Goal: Information Seeking & Learning: Compare options

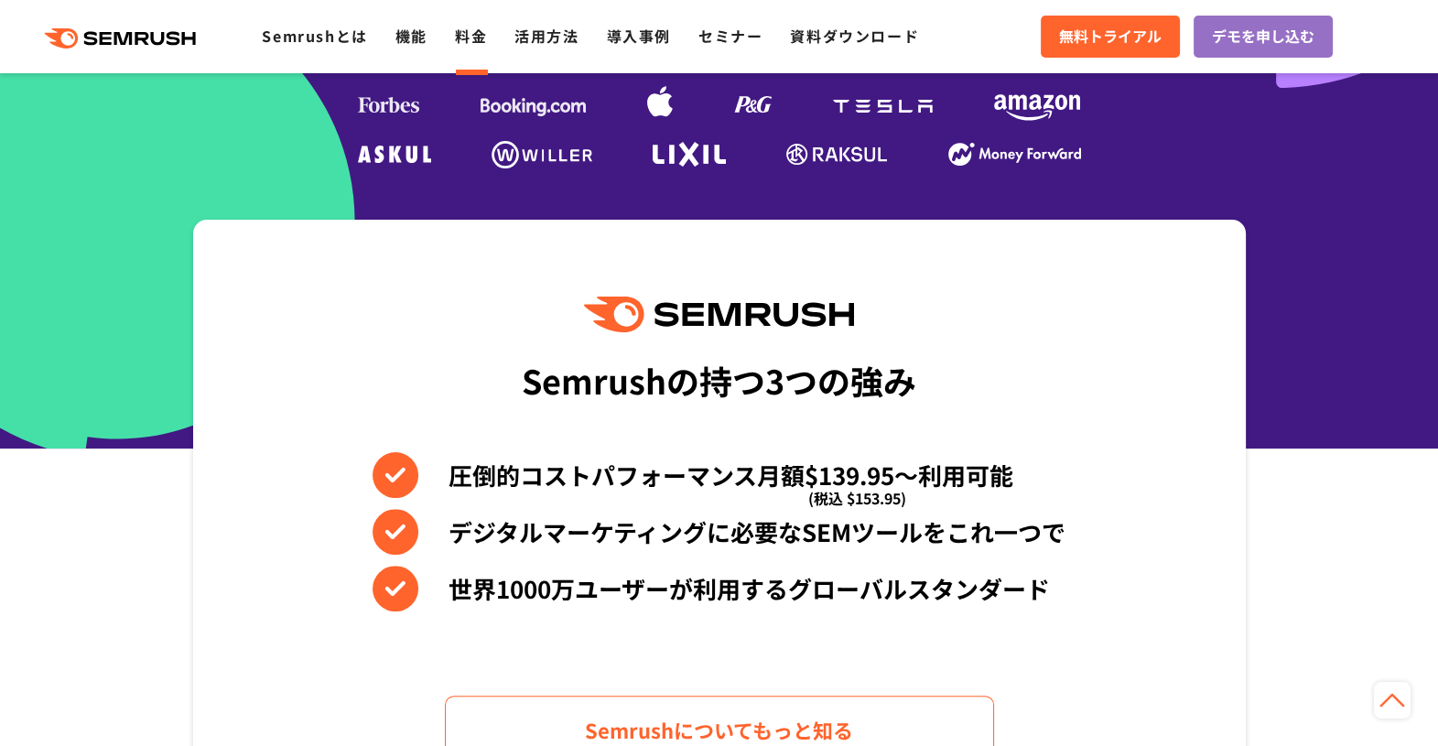
drag, startPoint x: 0, startPoint y: 0, endPoint x: 480, endPoint y: 32, distance: 480.7
click at [480, 32] on link "料金" at bounding box center [471, 36] width 32 height 22
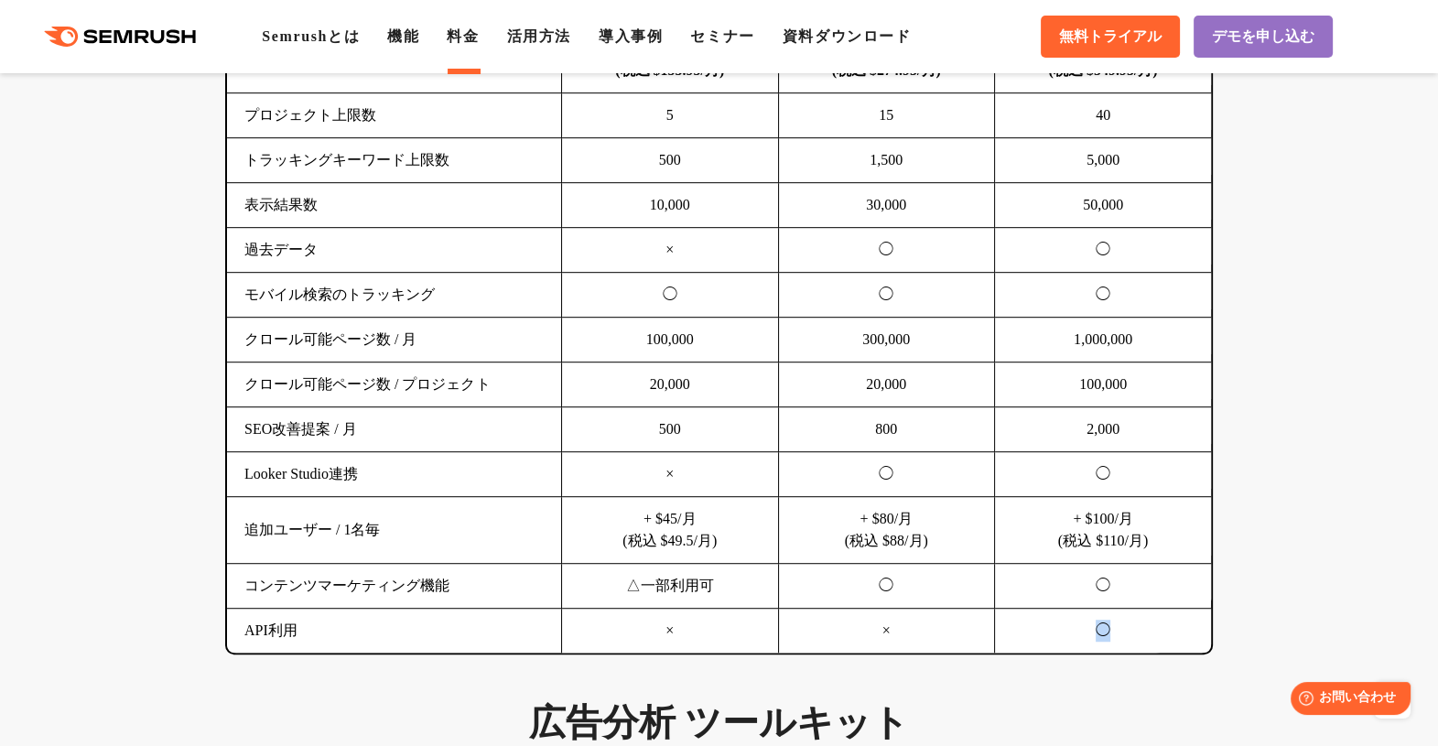
drag, startPoint x: 1094, startPoint y: 564, endPoint x: 1126, endPoint y: 564, distance: 32.0
click at [1126, 564] on tbody "利用料金 $139.95/月 (税込 $153.95/月) $249.95/月 (税込 $274.95/月) $499.95/月 (税込 $549.95/月)…" at bounding box center [719, 340] width 984 height 627
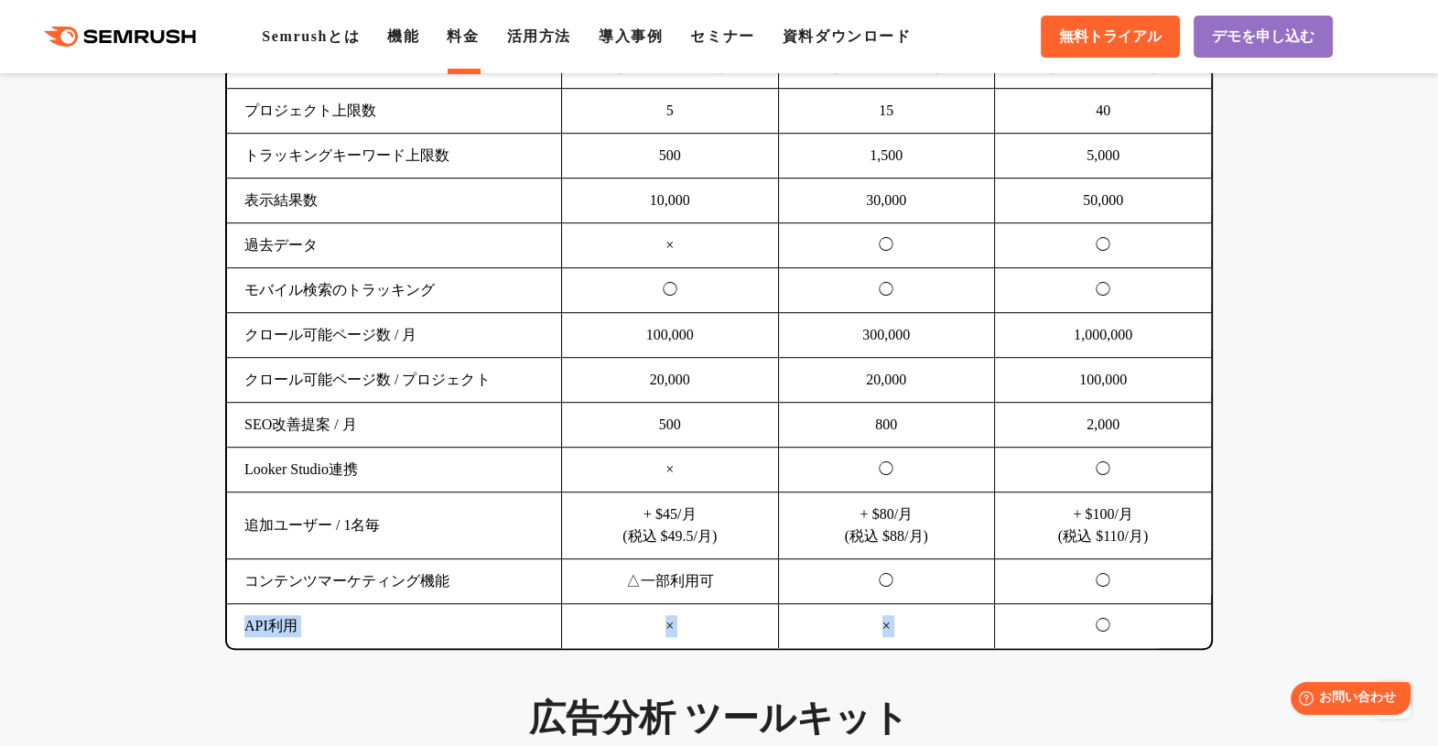
scroll to position [1373, 0]
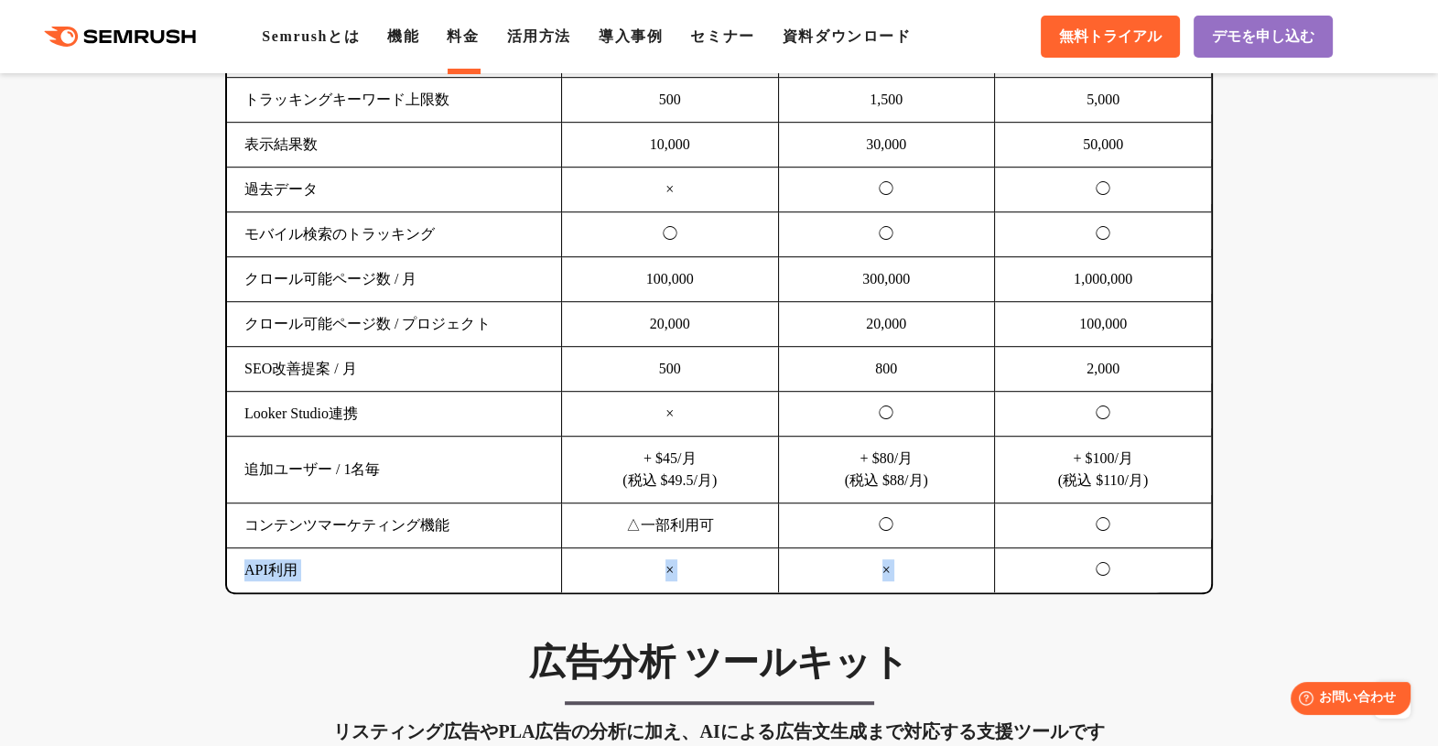
click at [1103, 567] on td "◯" at bounding box center [1103, 570] width 217 height 45
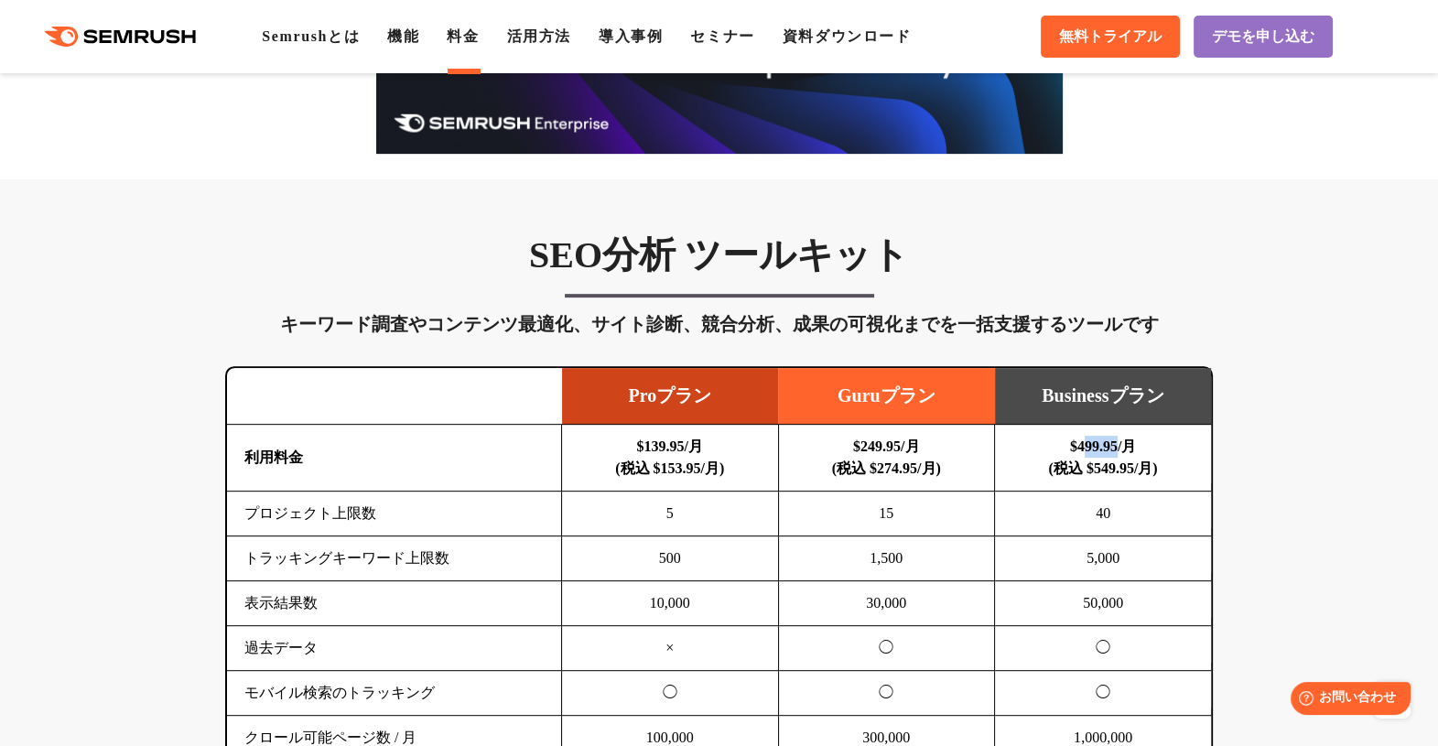
drag, startPoint x: 1079, startPoint y: 448, endPoint x: 1119, endPoint y: 448, distance: 40.3
click at [1119, 448] on b "$499.95/月 (税込 $549.95/月)" at bounding box center [1102, 457] width 109 height 38
drag, startPoint x: 1119, startPoint y: 448, endPoint x: 1119, endPoint y: 467, distance: 18.3
click at [1119, 467] on b "$499.95/月 (税込 $549.95/月)" at bounding box center [1102, 457] width 109 height 38
drag, startPoint x: 1150, startPoint y: 464, endPoint x: 1075, endPoint y: 451, distance: 75.2
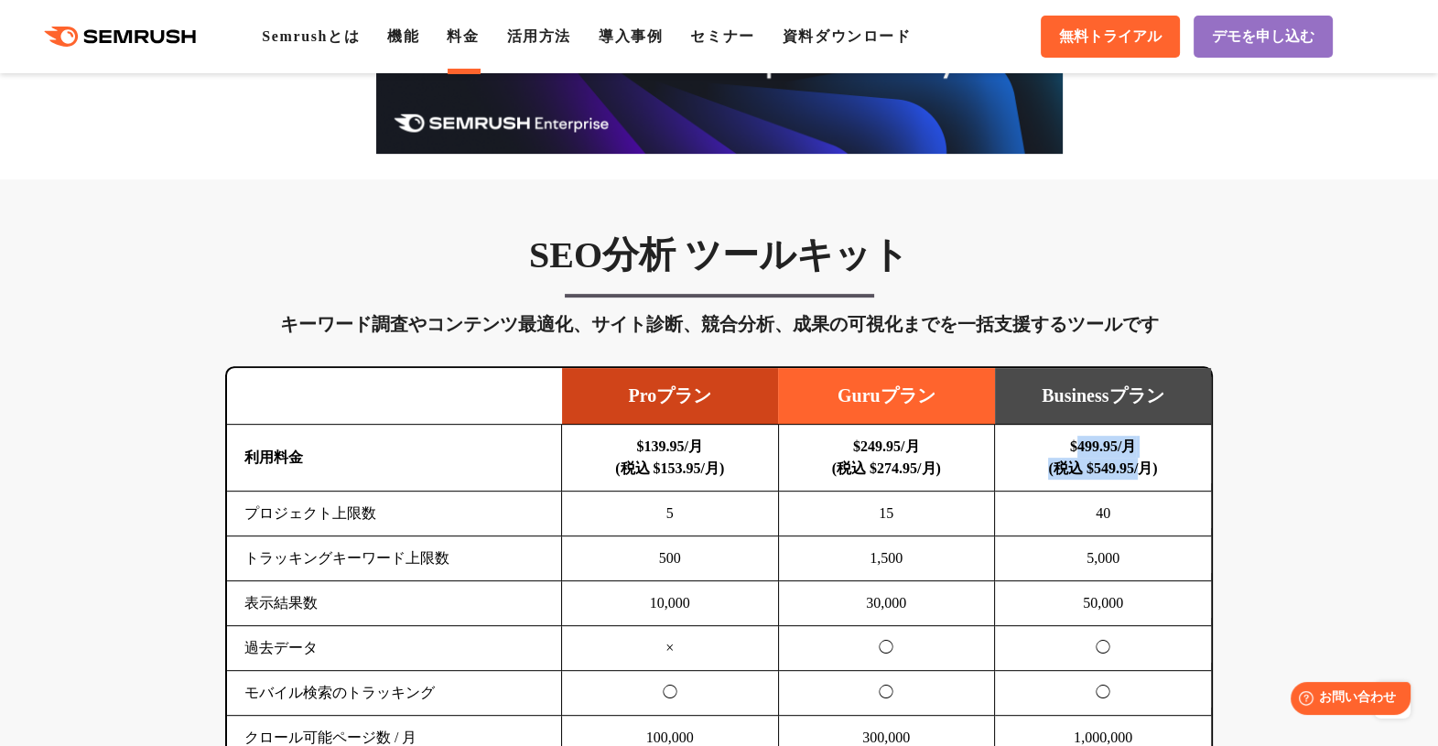
click at [1075, 451] on b "$499.95/月 (税込 $549.95/月)" at bounding box center [1102, 457] width 109 height 38
drag, startPoint x: 1075, startPoint y: 451, endPoint x: 1032, endPoint y: 445, distance: 44.4
click at [1032, 445] on td "$499.95/月 (税込 $549.95/月)" at bounding box center [1103, 458] width 217 height 67
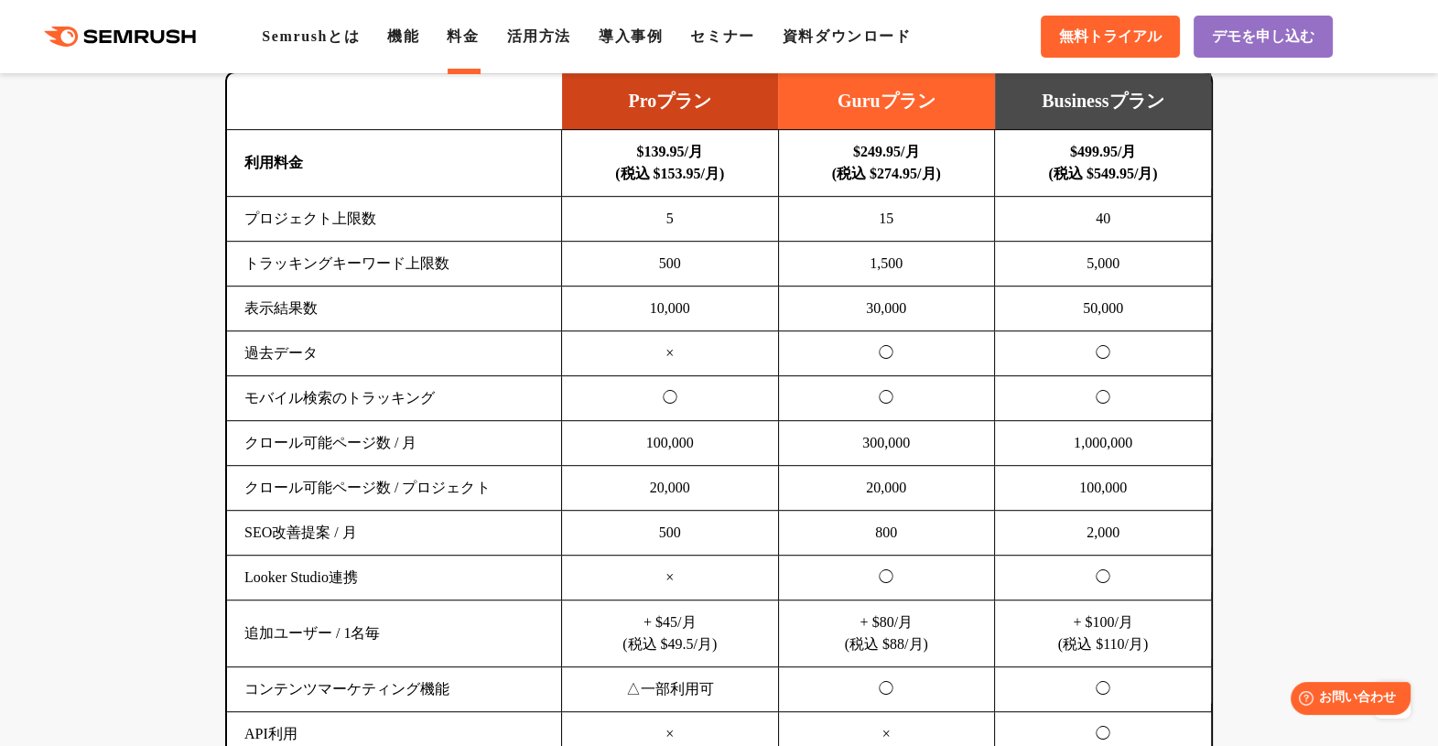
scroll to position [1259, 0]
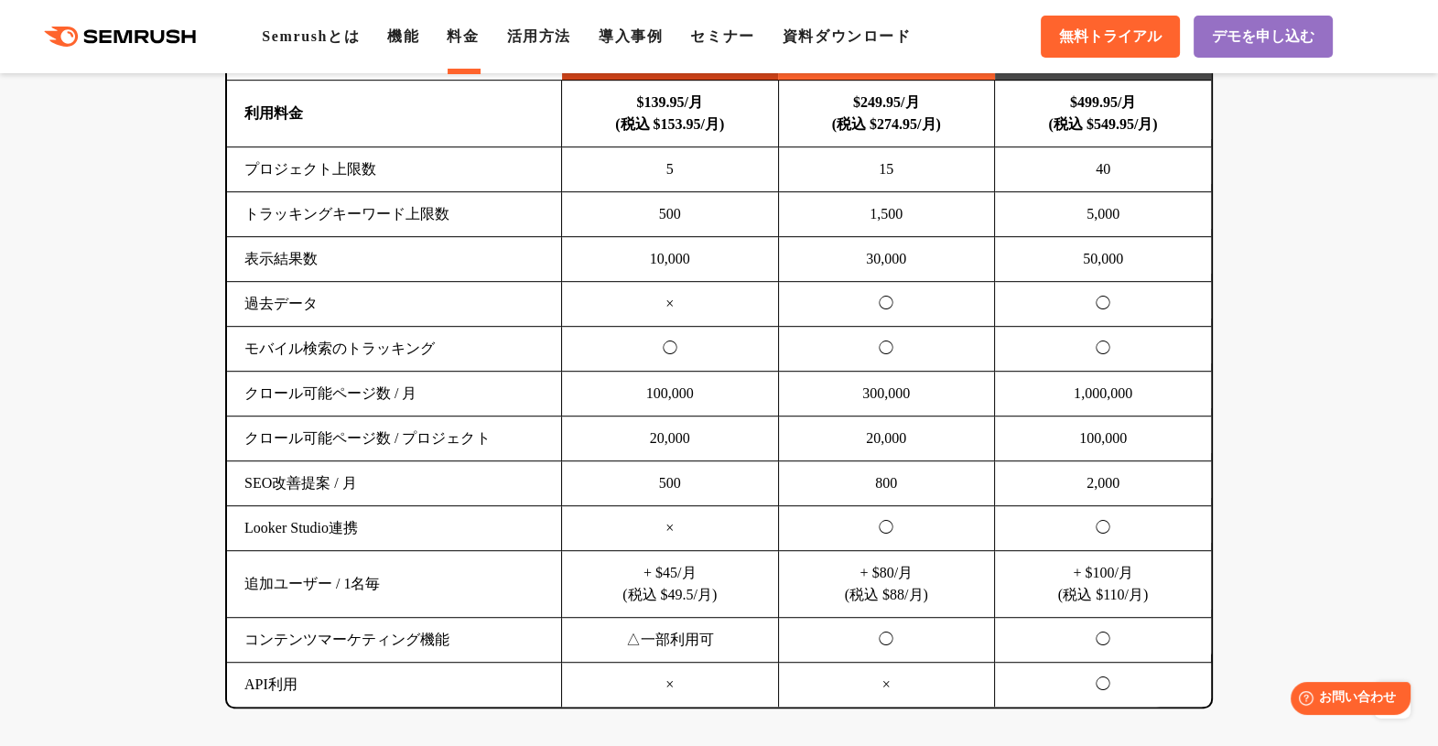
click at [1144, 438] on td "100,000" at bounding box center [1103, 438] width 217 height 45
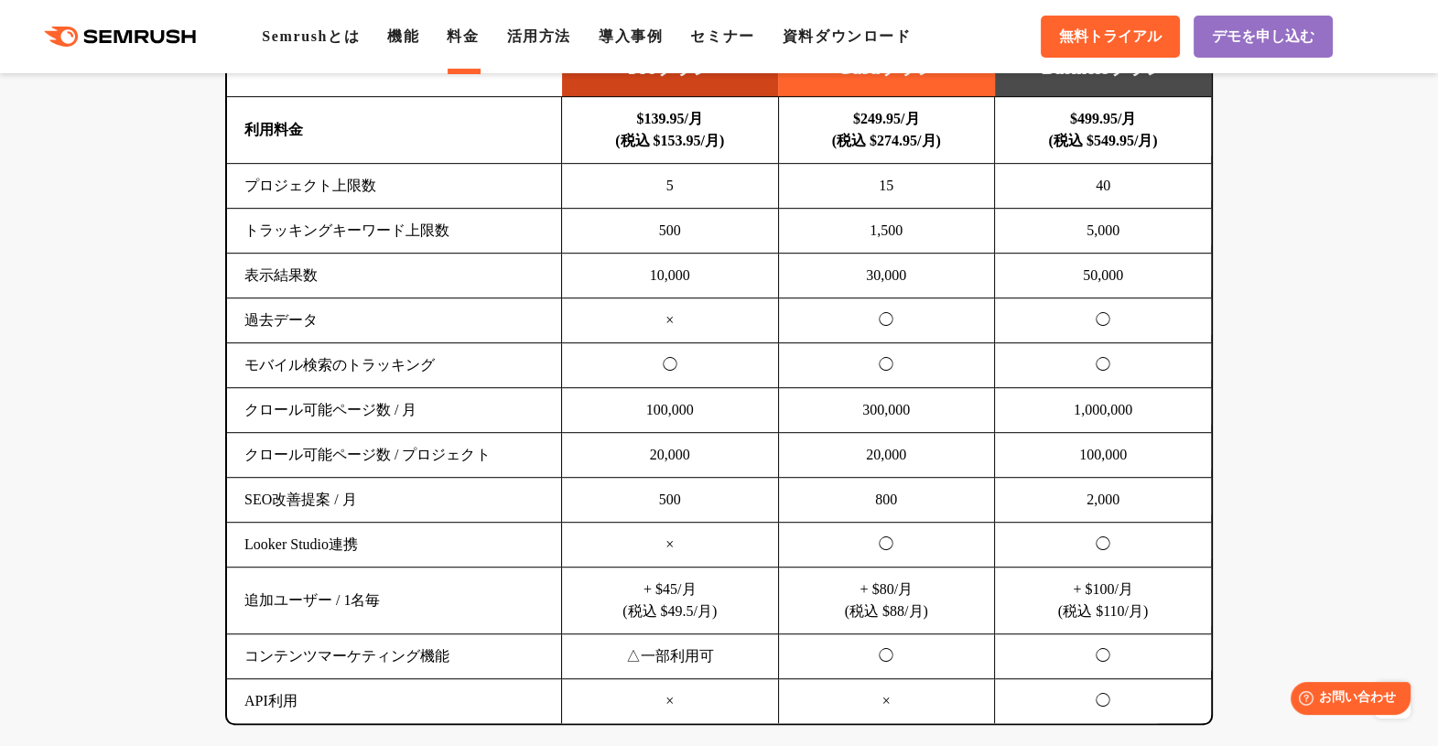
scroll to position [1144, 0]
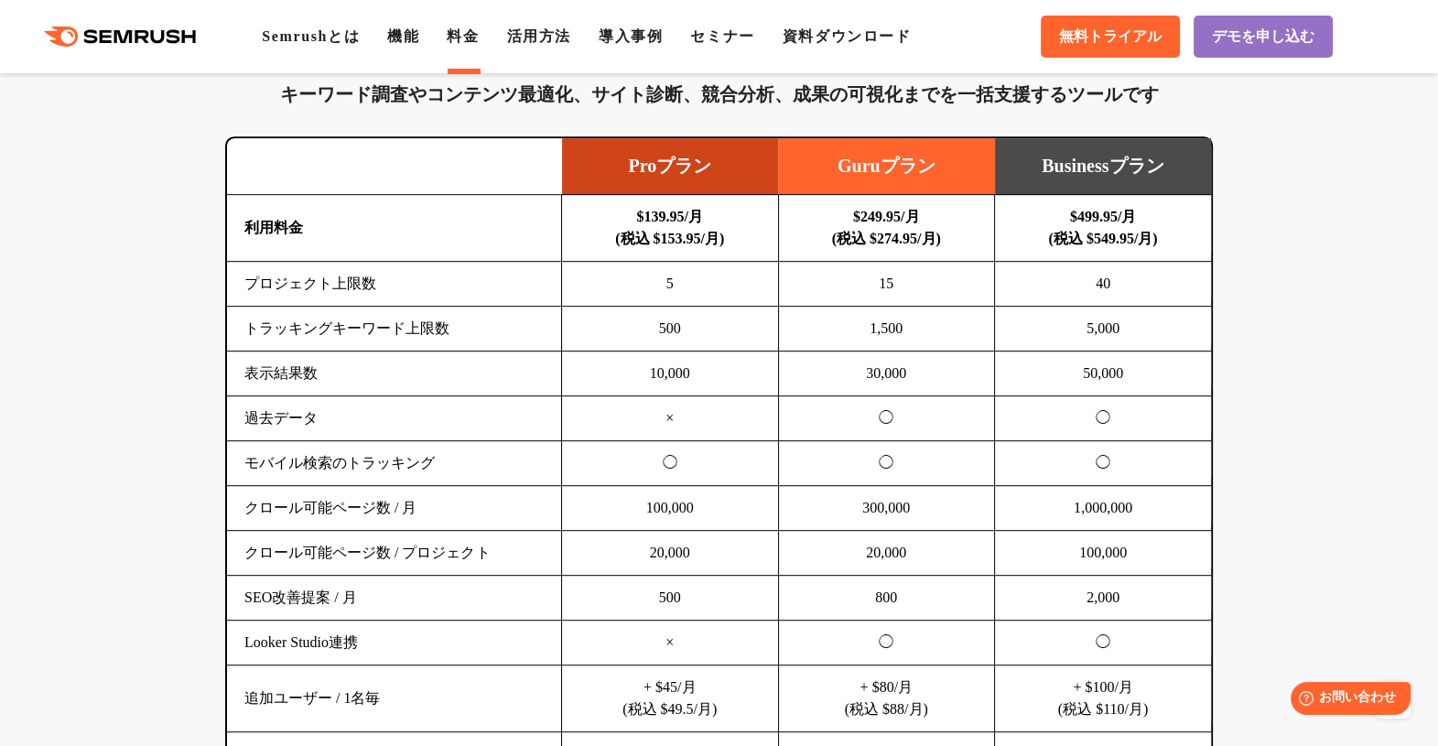
click at [1118, 174] on td "Businessプラン" at bounding box center [1103, 166] width 217 height 57
